Goal: Check status

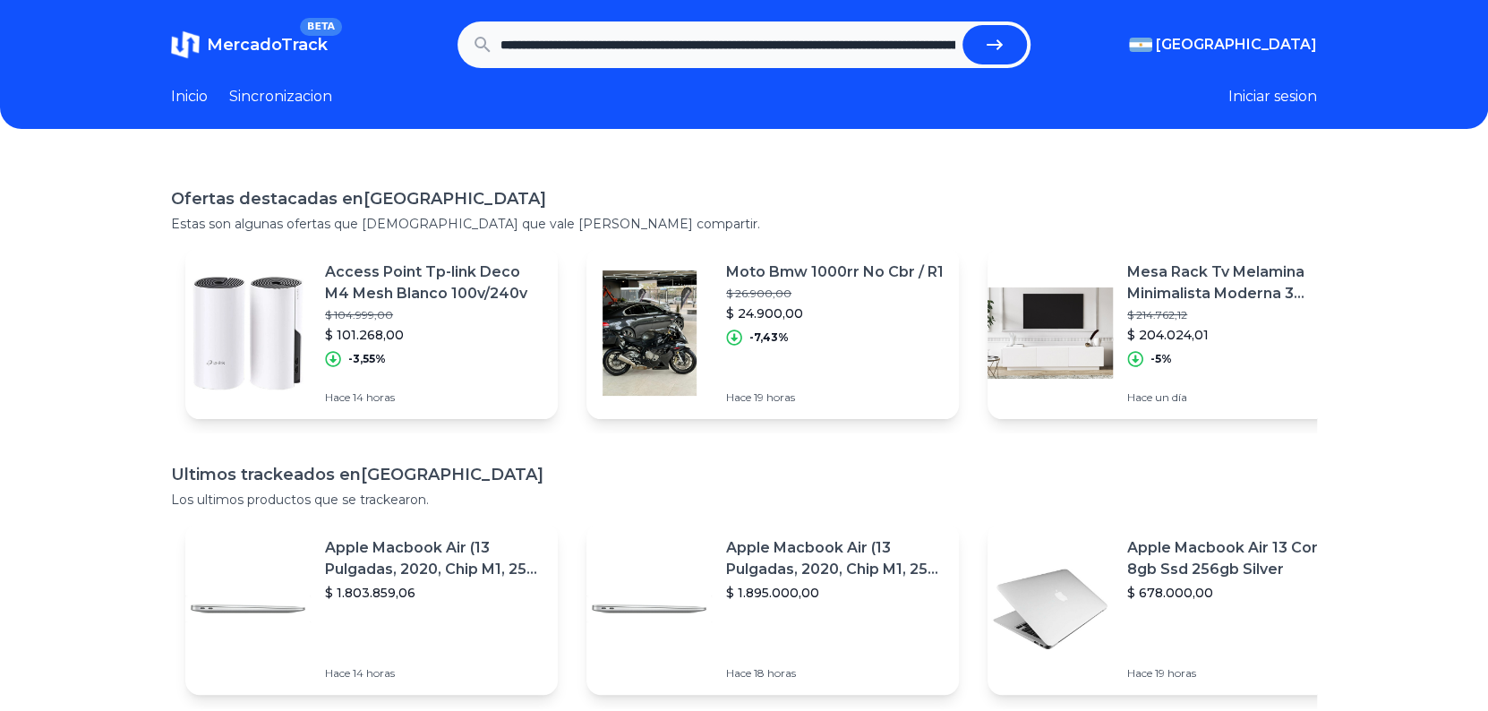
scroll to position [0, 2832]
click at [963, 25] on button "submit" at bounding box center [995, 44] width 64 height 39
type input "**********"
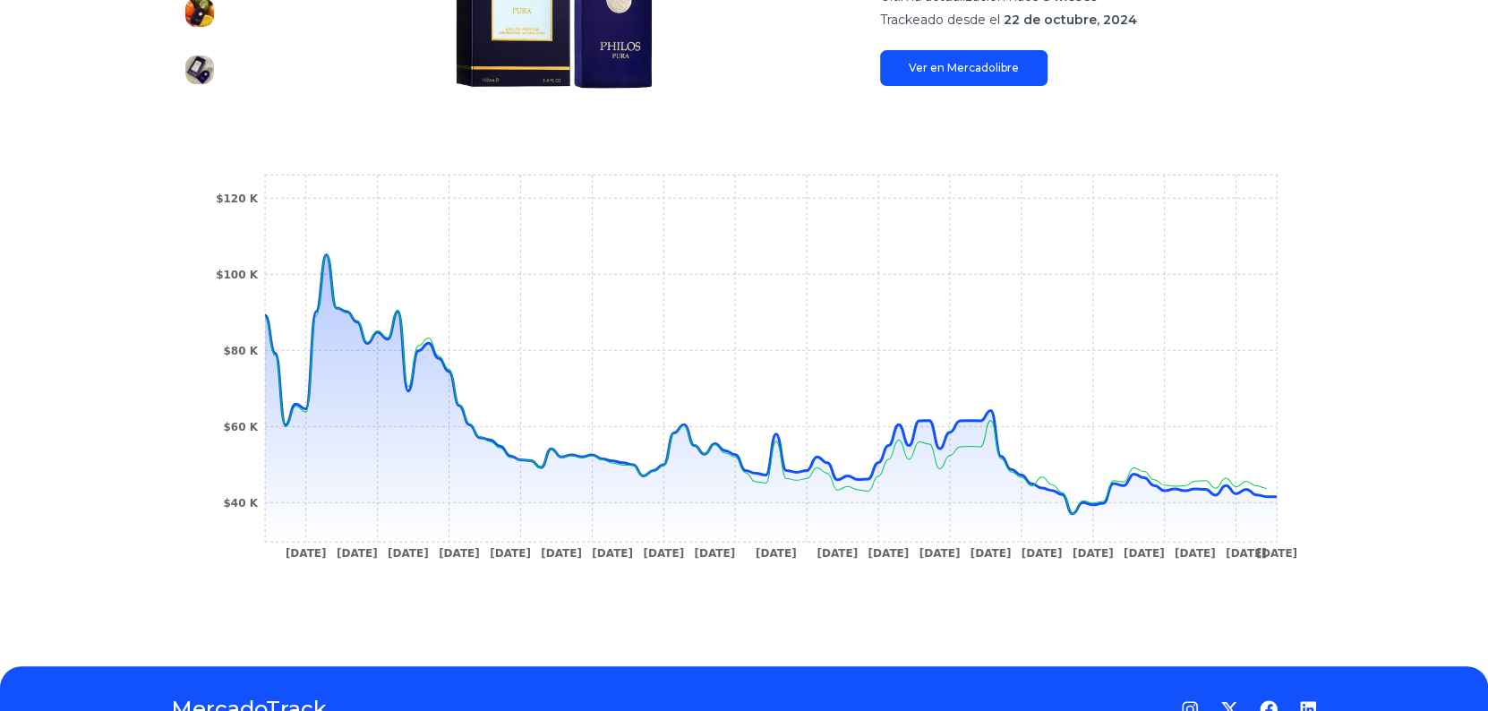
scroll to position [491, 0]
